Goal: Task Accomplishment & Management: Use online tool/utility

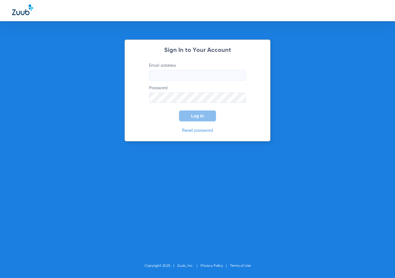
type input "[EMAIL_ADDRESS][DOMAIN_NAME]"
click at [193, 120] on button "Log In" at bounding box center [197, 115] width 37 height 11
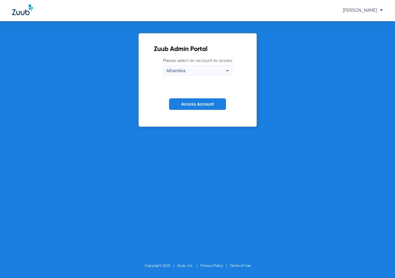
click at [211, 105] on span "Access Account" at bounding box center [197, 104] width 33 height 5
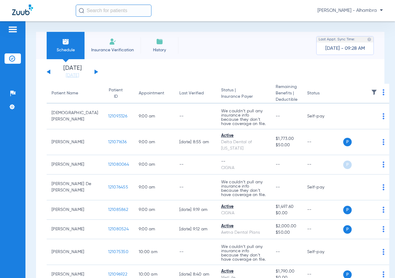
click at [101, 11] on input "text" at bounding box center [114, 11] width 76 height 12
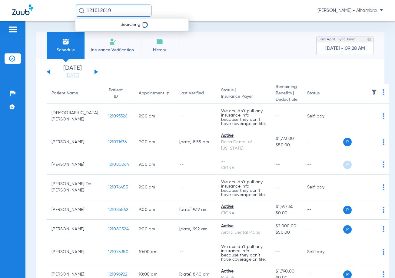
type input "121012619"
click at [123, 37] on div "Name ID DOB Office ID [PERSON_NAME] 121012619 [DATE] 17006937" at bounding box center [132, 29] width 114 height 22
click at [124, 34] on td "121012619" at bounding box center [133, 32] width 23 height 8
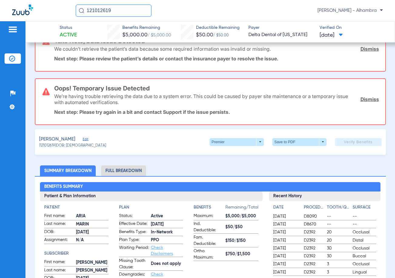
scroll to position [30, 0]
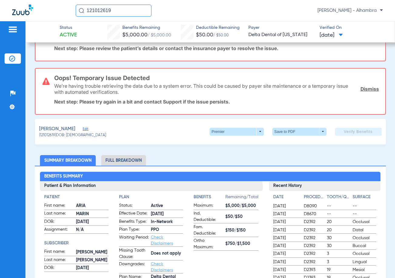
click at [253, 127] on div "[PERSON_NAME] Edit (121012619) DOB: [DEMOGRAPHIC_DATA] Premier arrow_drop_down …" at bounding box center [210, 131] width 351 height 25
click at [252, 129] on span at bounding box center [237, 132] width 54 height 8
click at [233, 143] on span "PPO" at bounding box center [222, 143] width 24 height 4
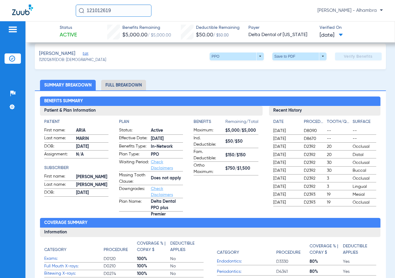
scroll to position [0, 0]
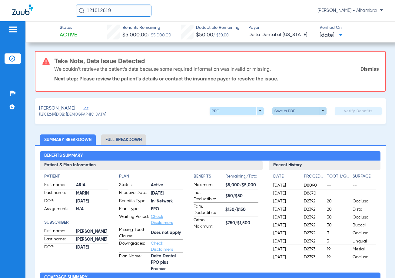
click at [292, 114] on span at bounding box center [299, 111] width 15 height 15
click at [279, 124] on mat-icon "insert_drive_file" at bounding box center [276, 122] width 7 height 7
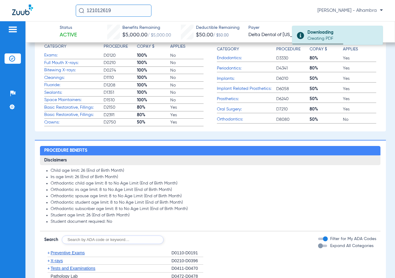
scroll to position [273, 0]
